Goal: Task Accomplishment & Management: Use online tool/utility

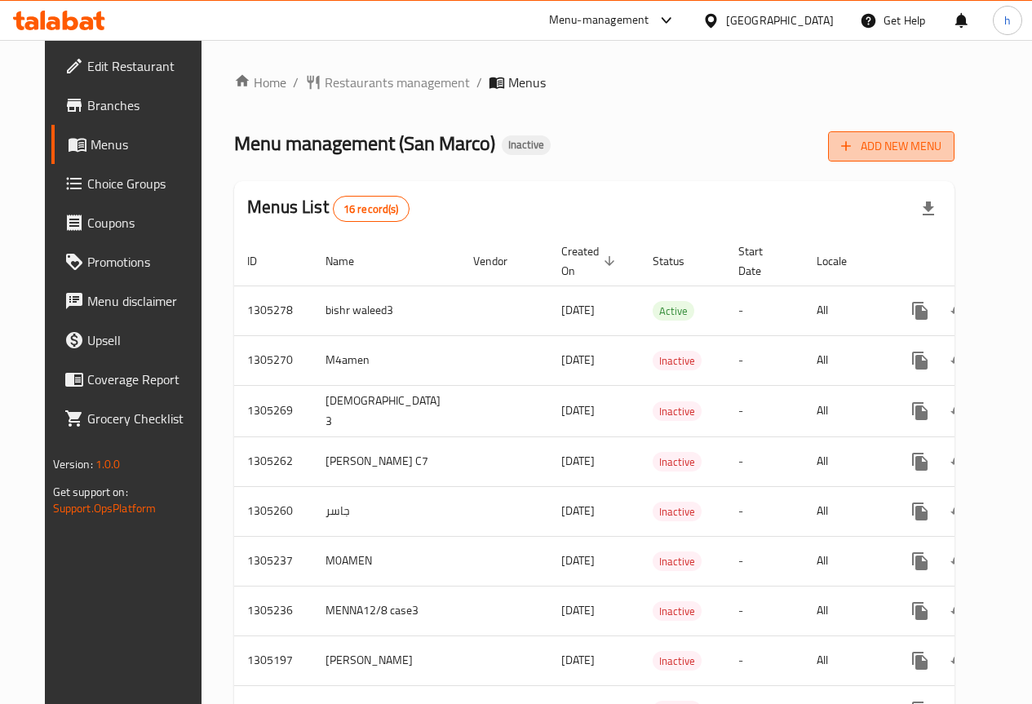
click at [931, 142] on span "Add New Menu" at bounding box center [891, 146] width 100 height 20
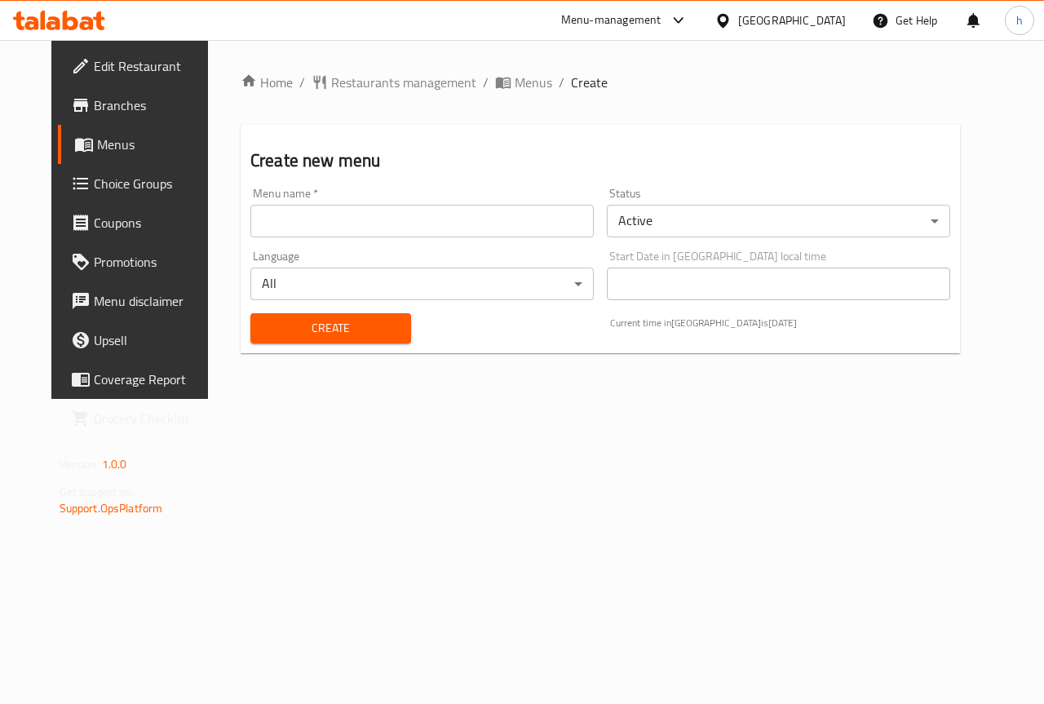
click at [529, 214] on input "text" at bounding box center [421, 221] width 343 height 33
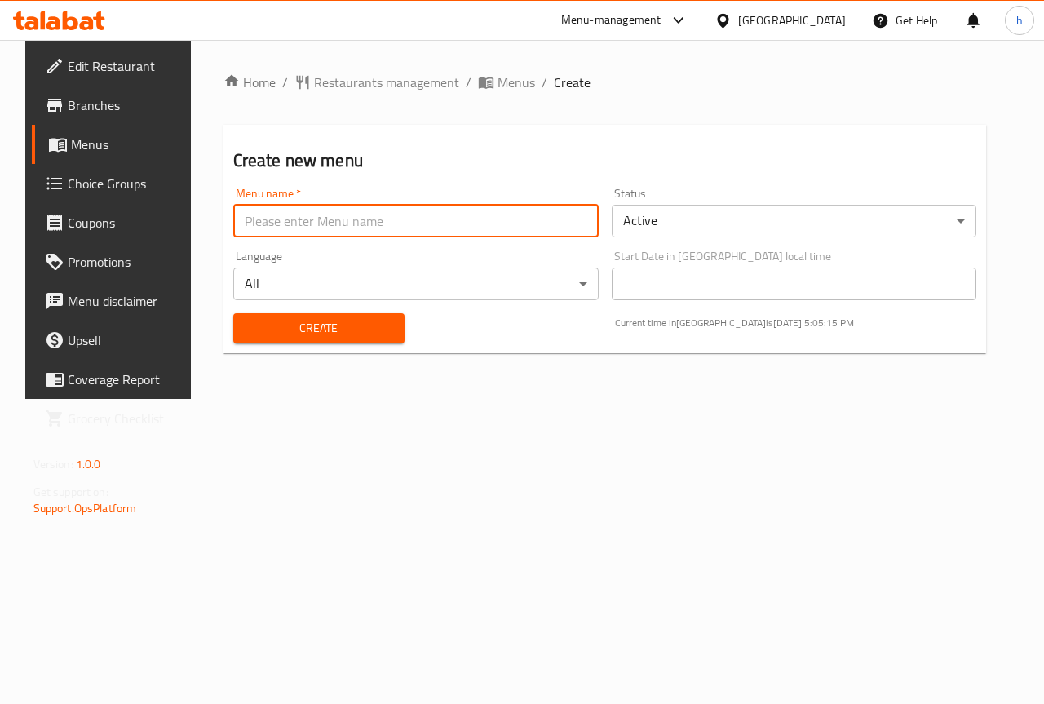
type input "[PERSON_NAME]"
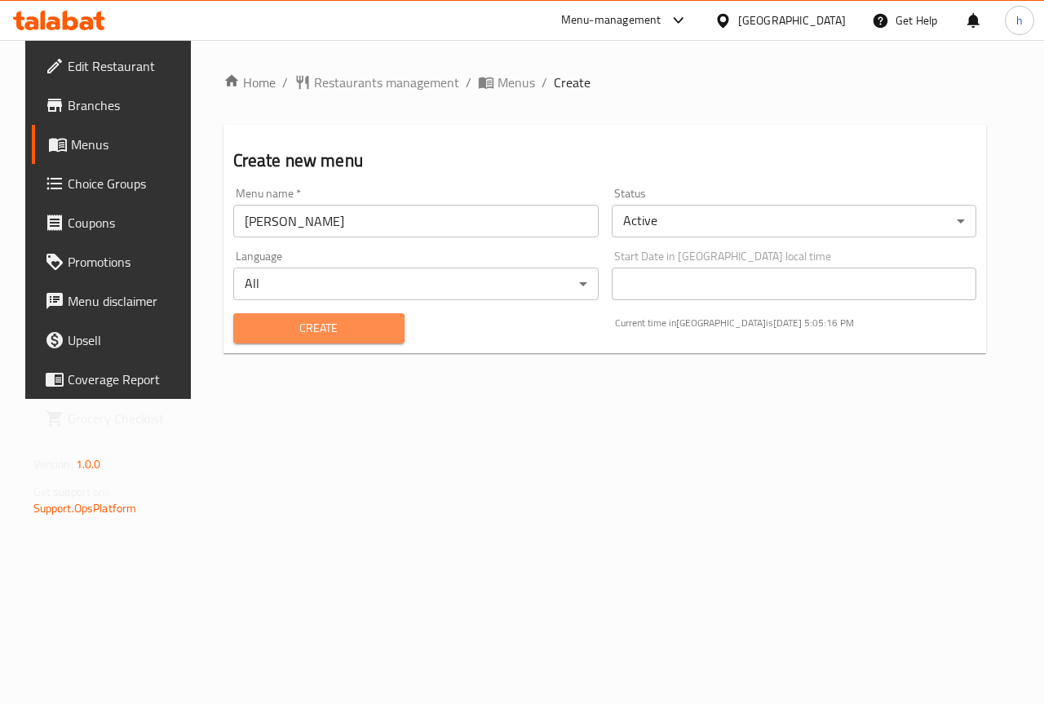
click at [381, 329] on span "Create" at bounding box center [318, 328] width 145 height 20
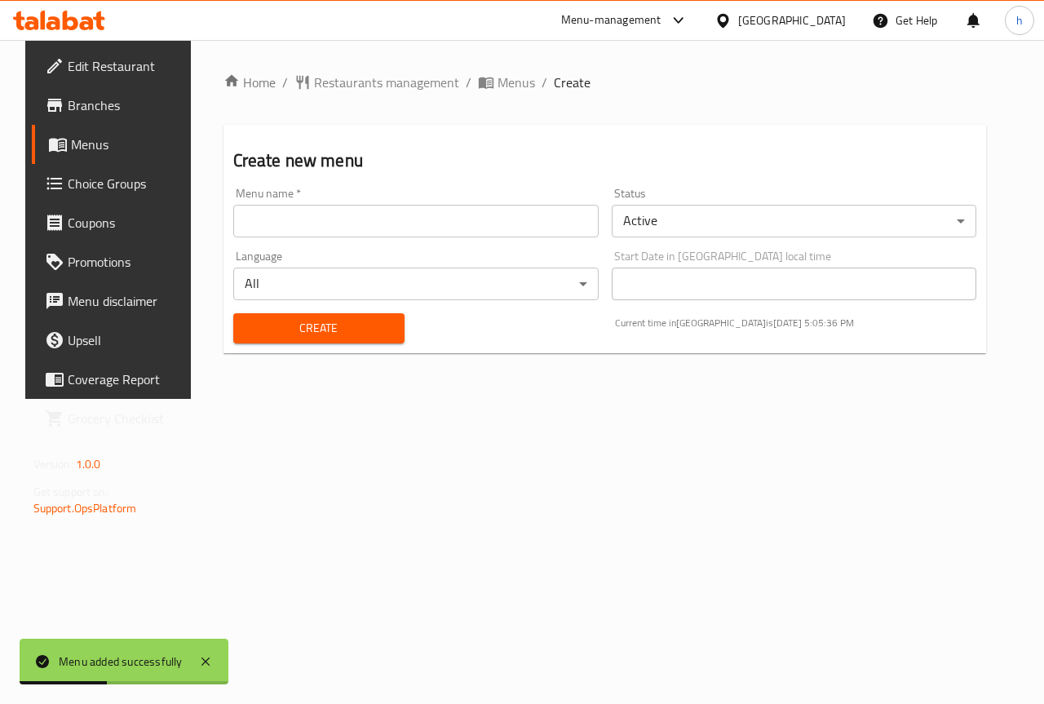
click at [71, 138] on span "Menus" at bounding box center [129, 145] width 116 height 20
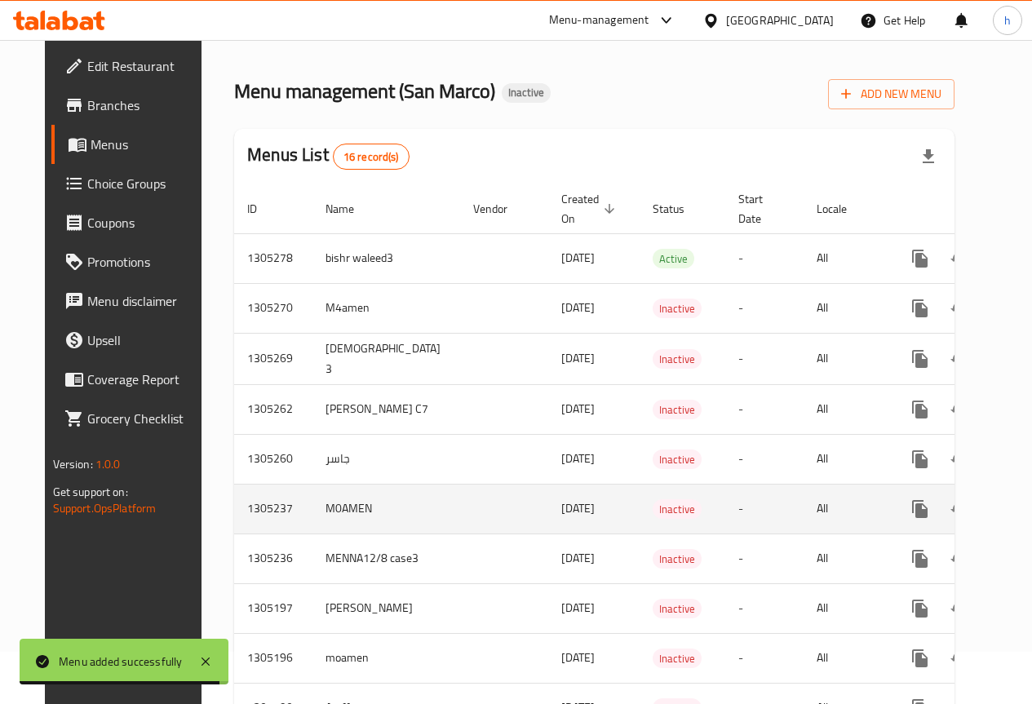
scroll to position [82, 0]
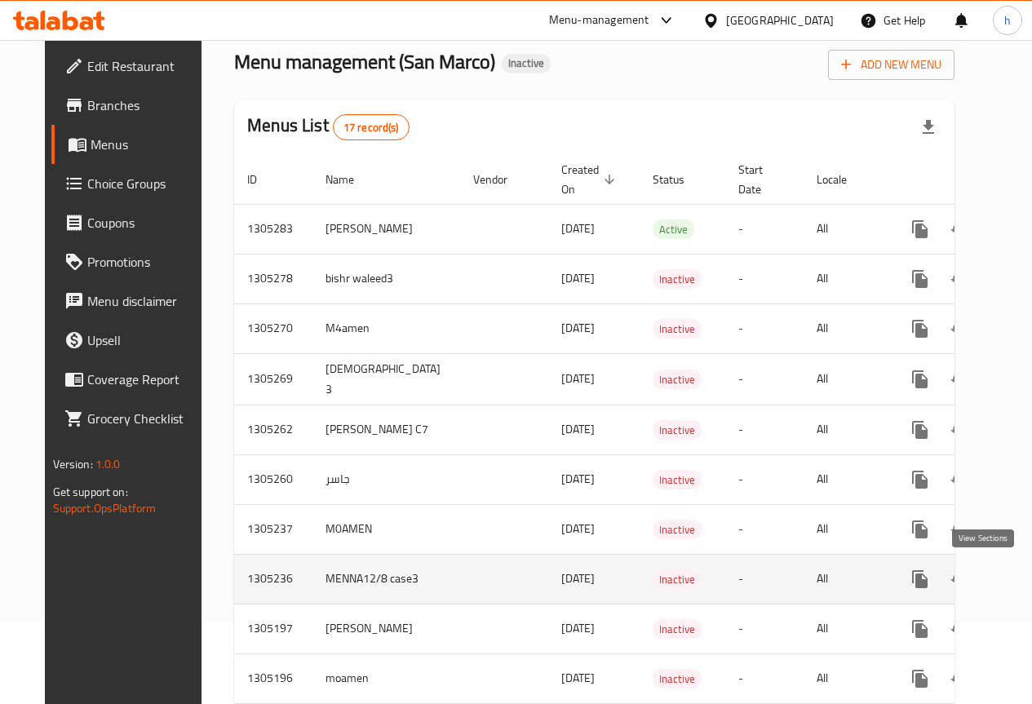
click at [1027, 572] on icon "enhanced table" at bounding box center [1037, 579] width 20 height 20
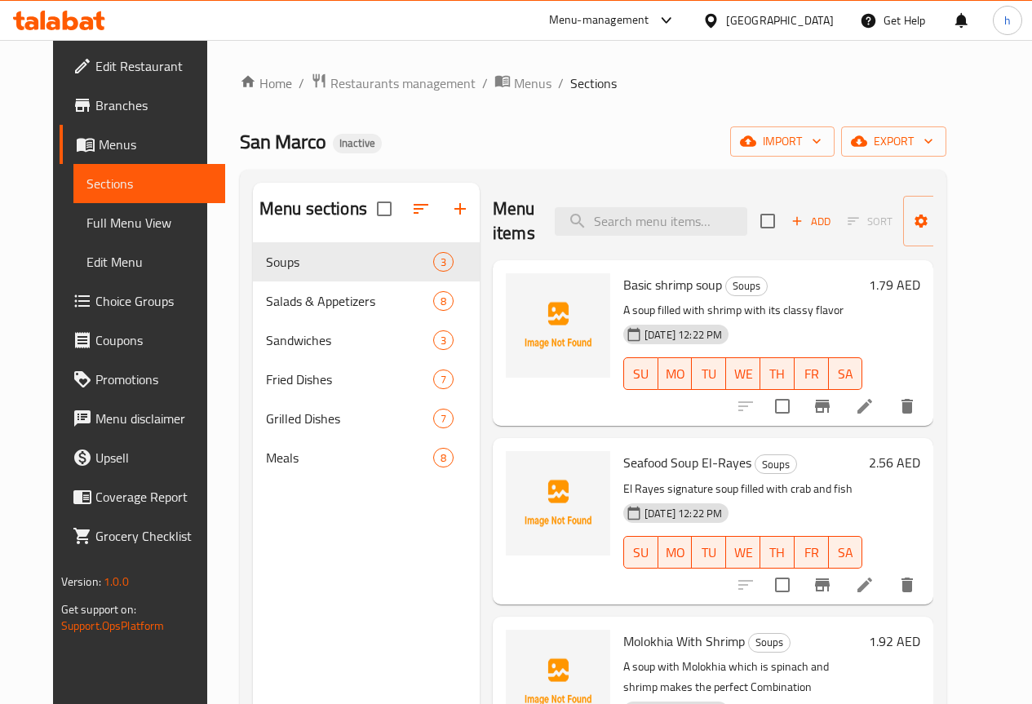
click at [348, 568] on div "Menu sections Soups 3 Salads & Appetizers 8 Sandwiches 3 Fried Dishes 7 Grilled…" at bounding box center [366, 535] width 227 height 704
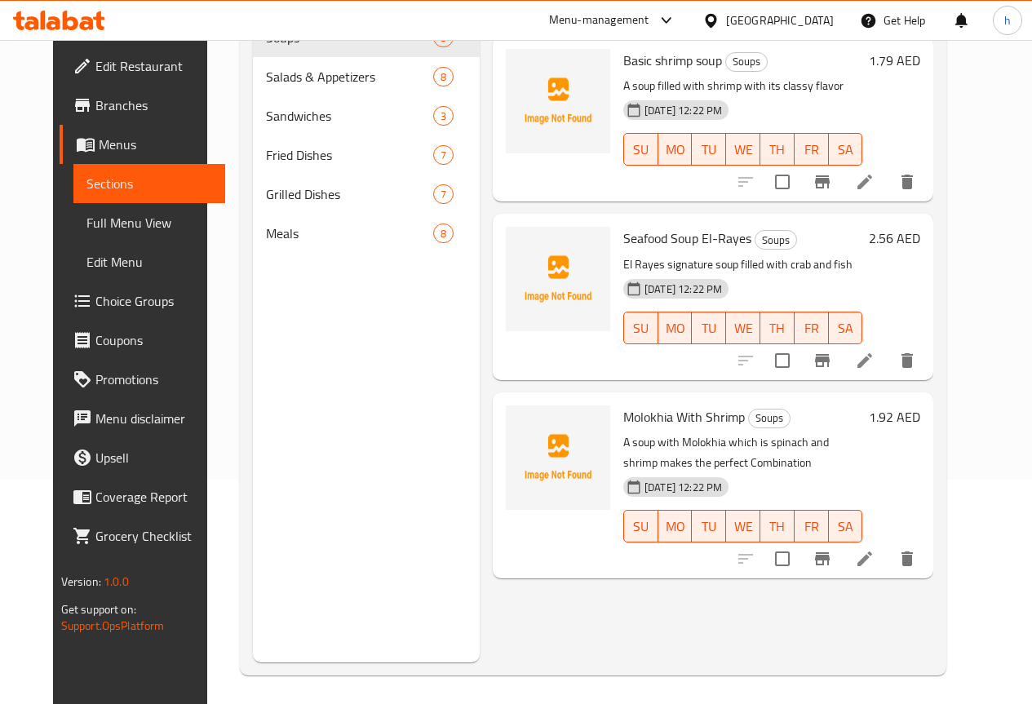
scroll to position [228, 0]
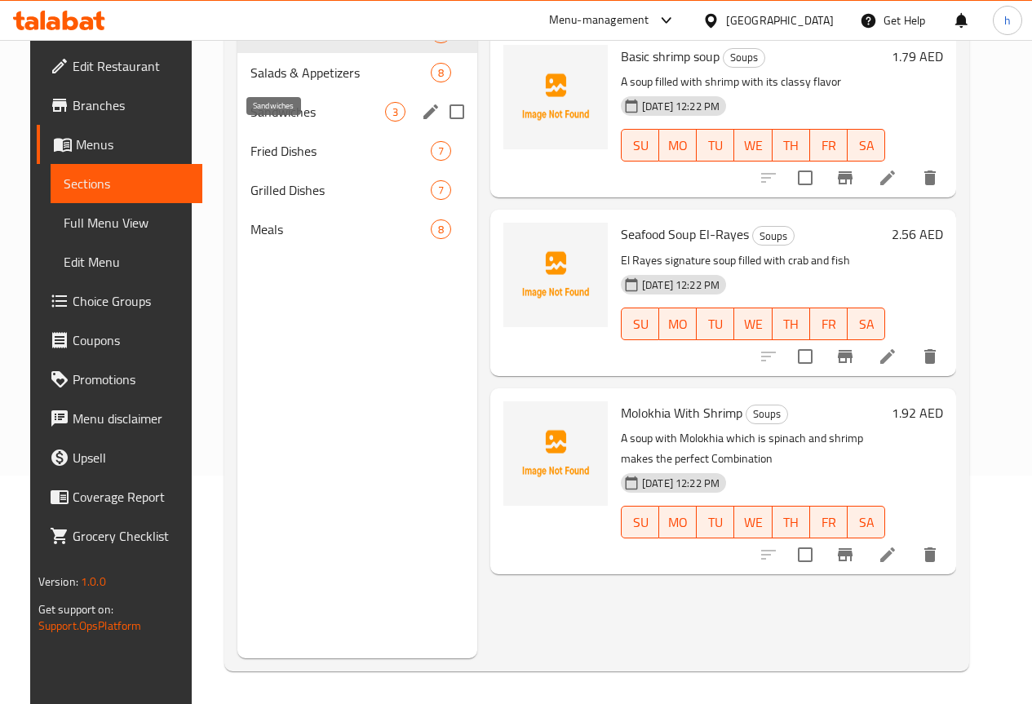
click at [267, 121] on span "Sandwiches" at bounding box center [317, 112] width 135 height 20
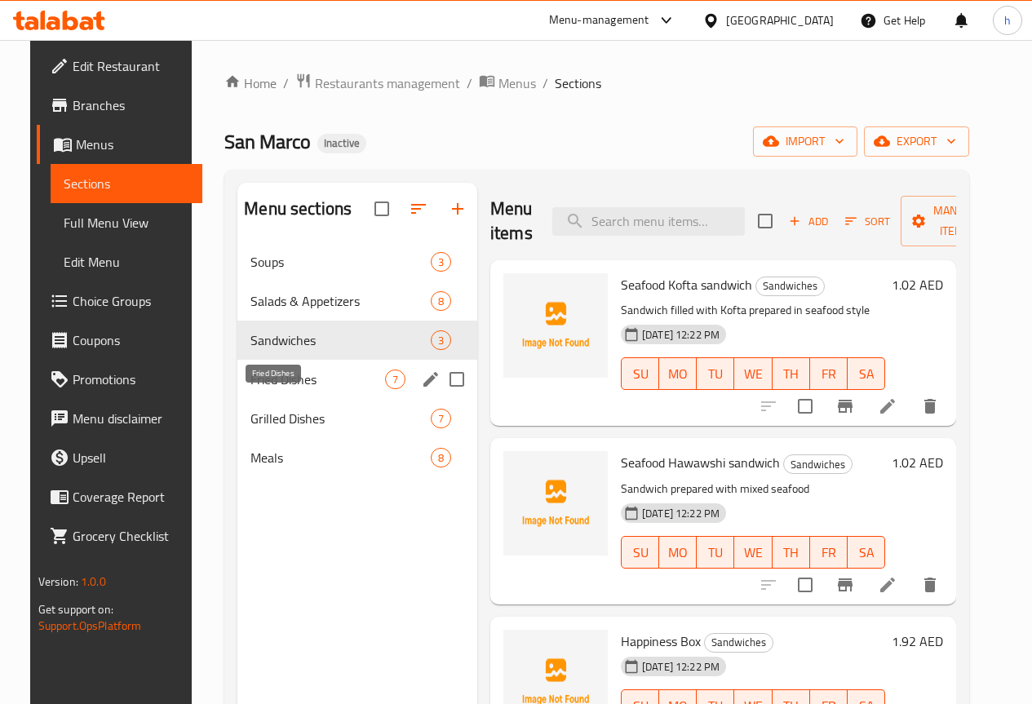
click at [279, 389] on span "Fried Dishes" at bounding box center [317, 379] width 135 height 20
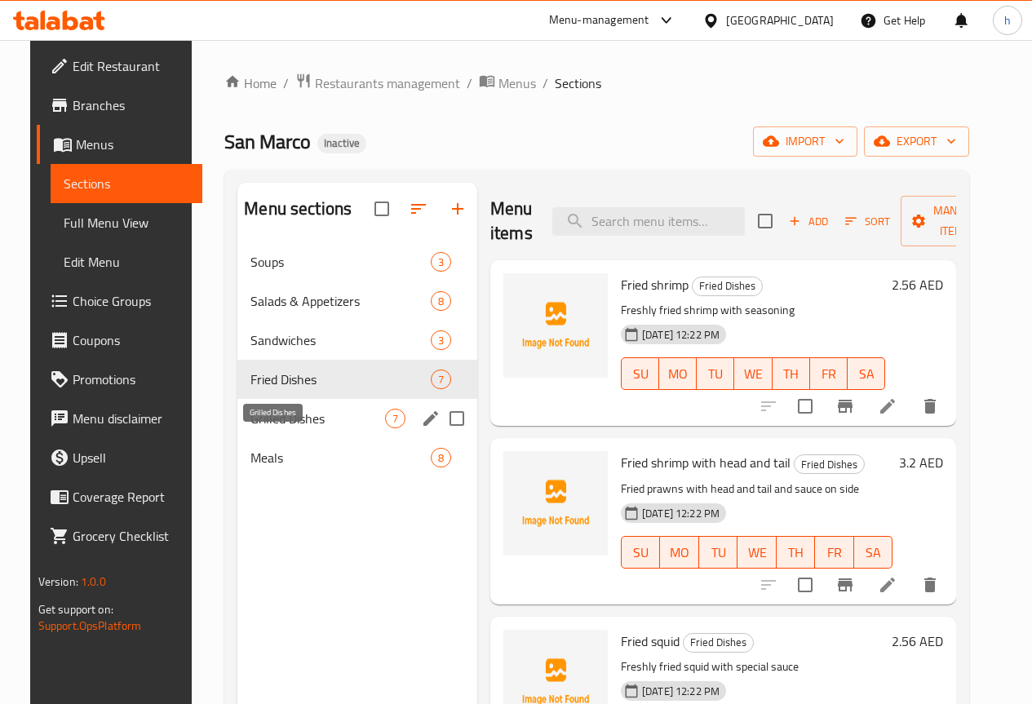
click at [250, 428] on span "Grilled Dishes" at bounding box center [317, 419] width 135 height 20
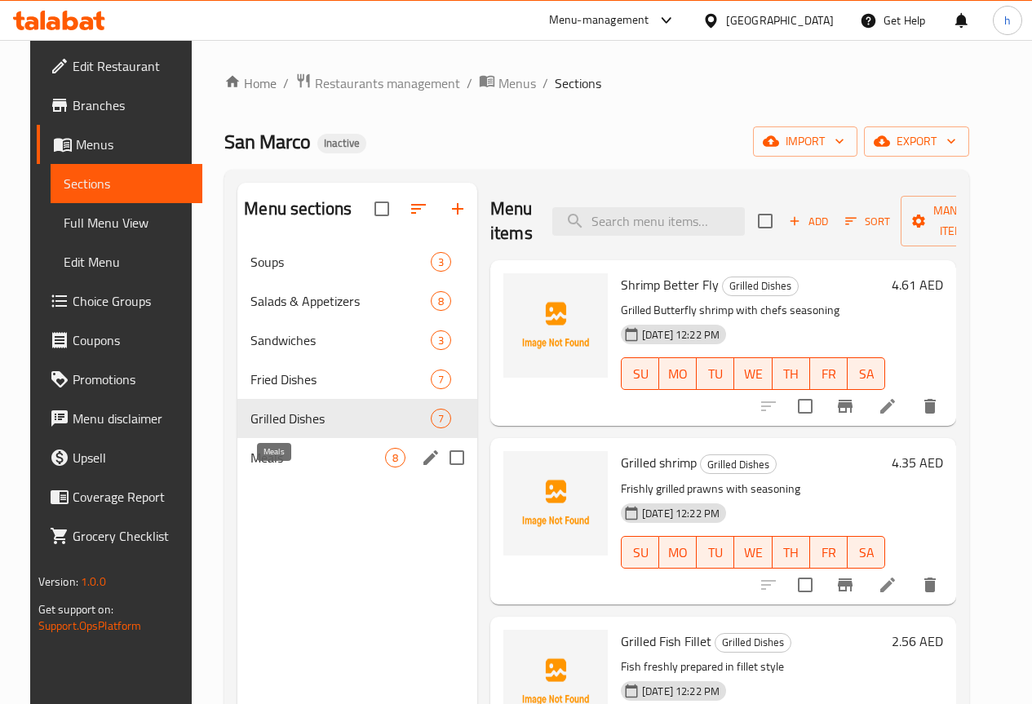
click at [250, 467] on span "Meals" at bounding box center [317, 458] width 135 height 20
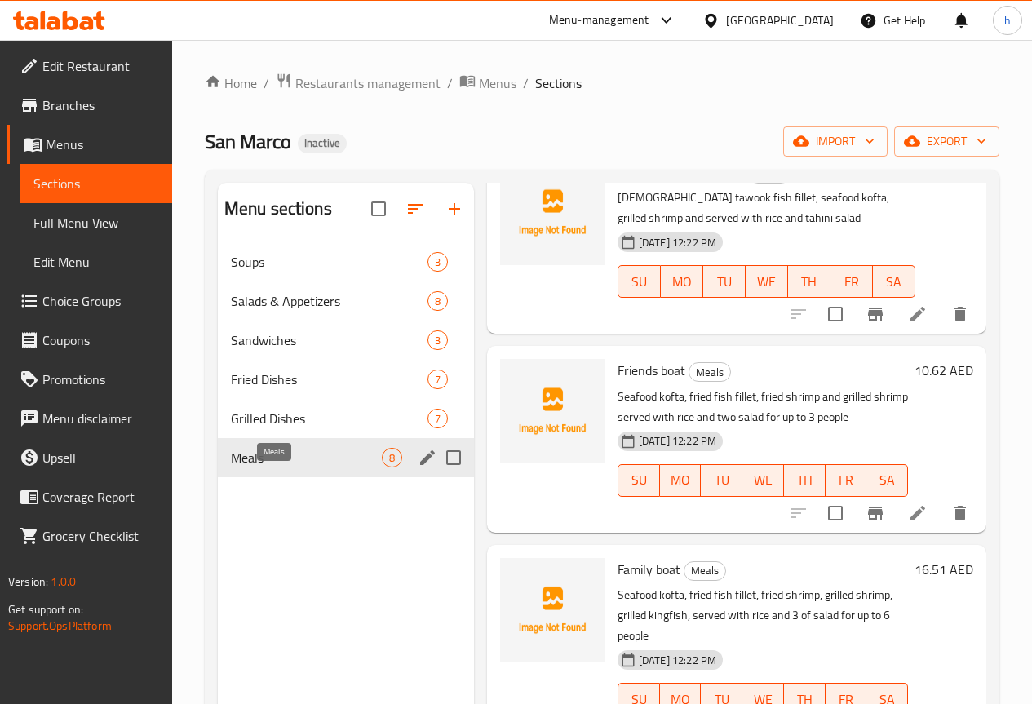
click at [279, 467] on span "Meals" at bounding box center [306, 458] width 151 height 20
